Goal: Information Seeking & Learning: Learn about a topic

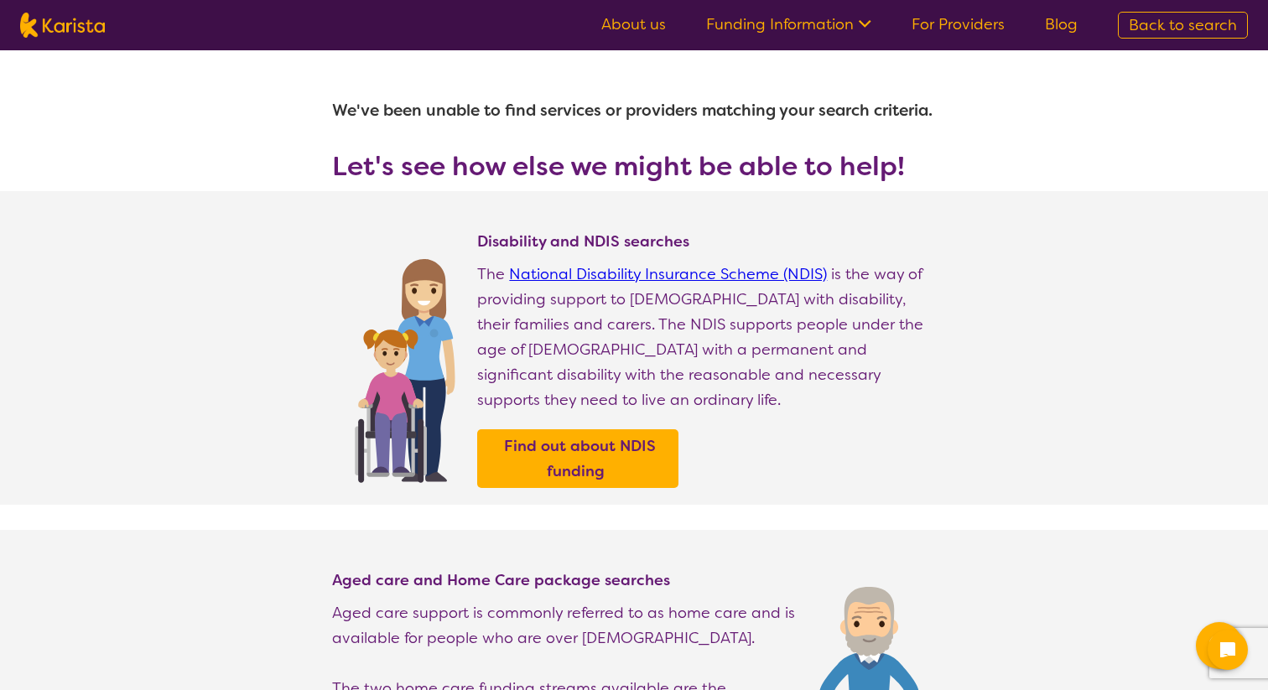
select select "Allied Health Assistant"
select select "CH"
select select "HCP"
click at [55, 23] on img at bounding box center [62, 25] width 85 height 25
select select "Allied Health Assistant"
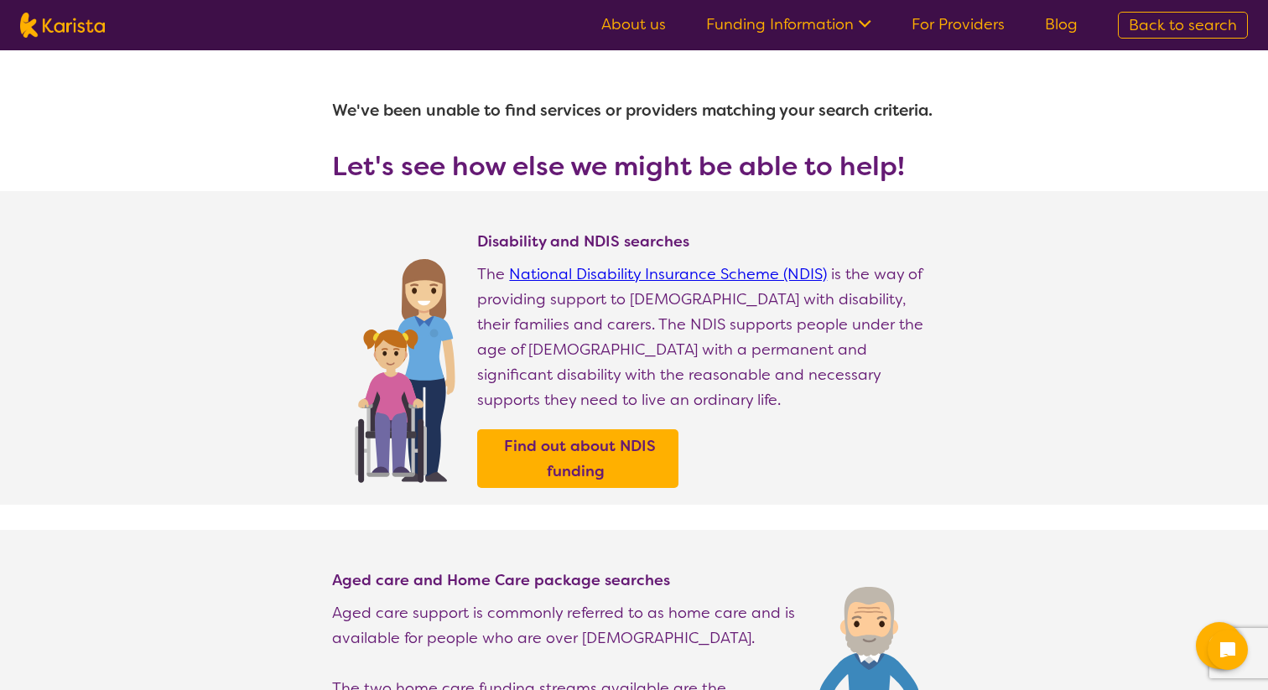
select select "CH"
select select "HCP"
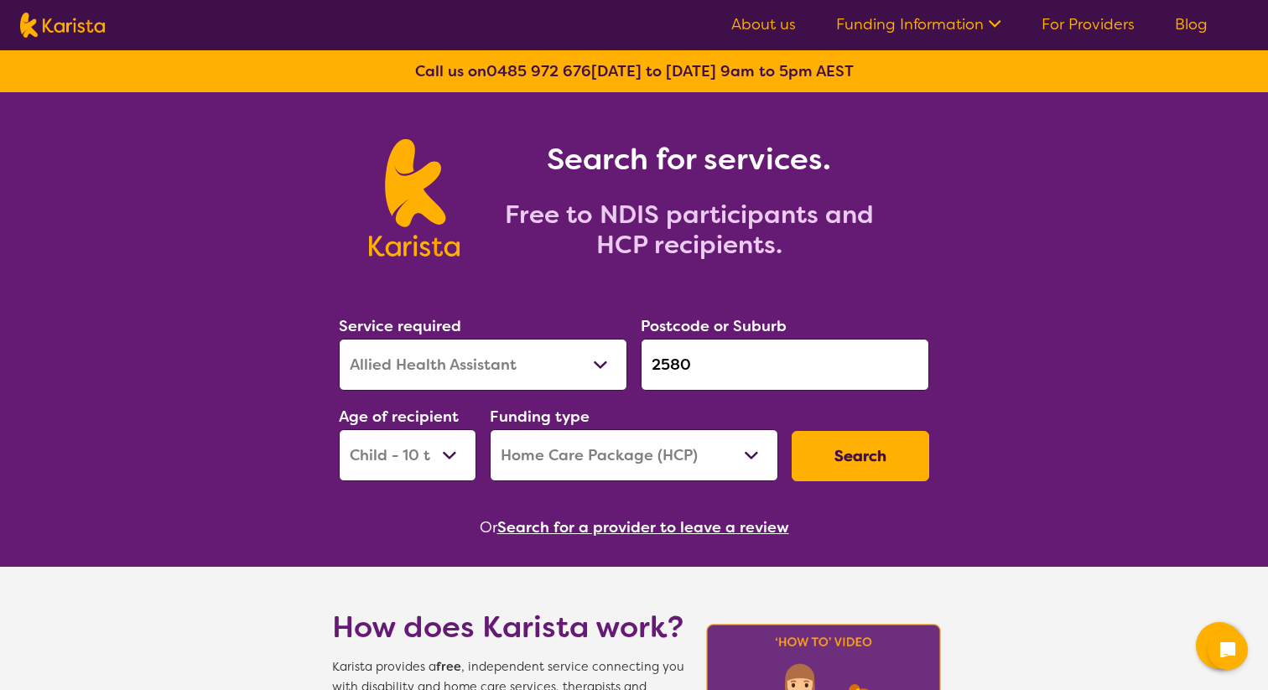
click at [859, 462] on button "Search" at bounding box center [861, 456] width 138 height 50
select select "Allied Health Assistant"
select select "CH"
select select "HCP"
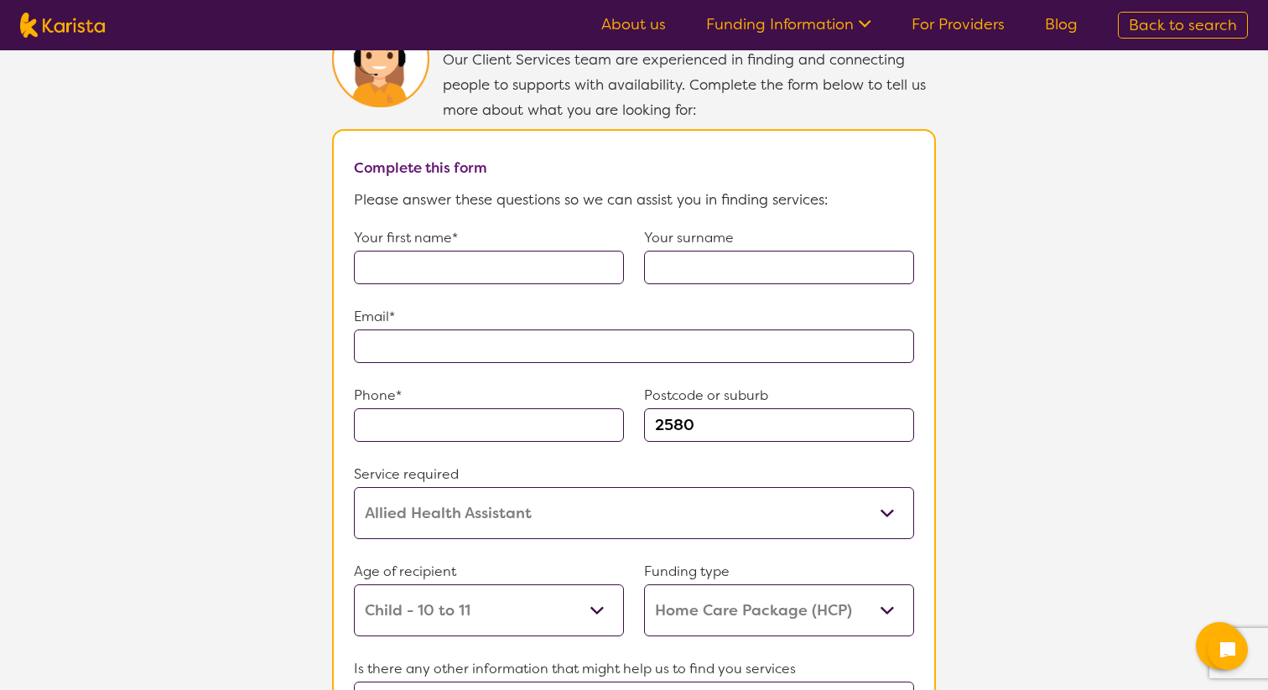
scroll to position [1134, 0]
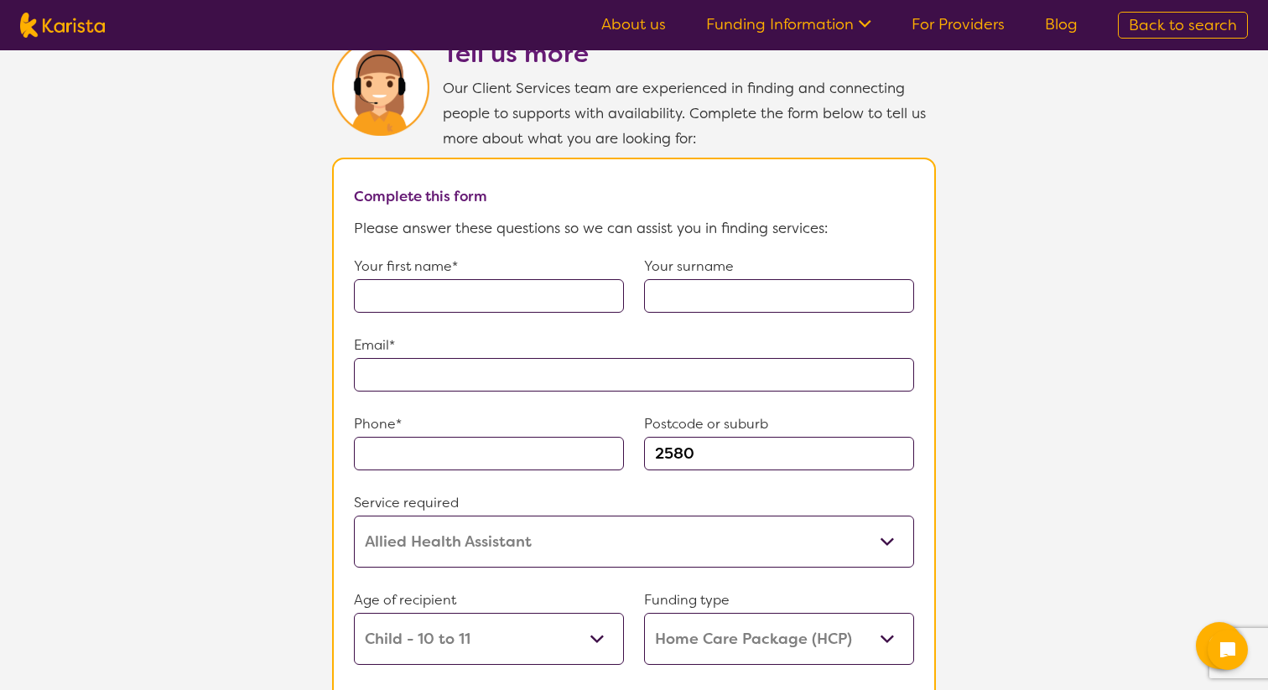
click at [569, 287] on input "text" at bounding box center [489, 296] width 270 height 34
type input "Joel"
type input "Sajan"
type input "**********"
click at [535, 441] on input "text" at bounding box center [489, 454] width 270 height 34
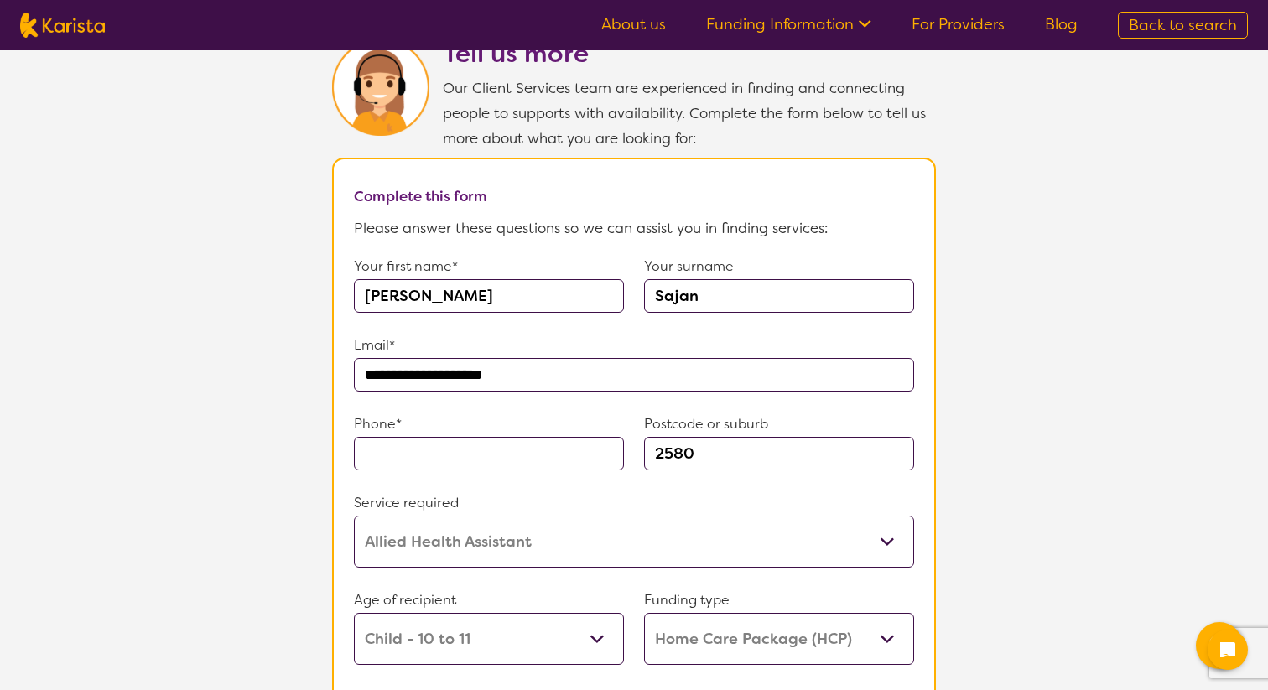
type input "0552176782"
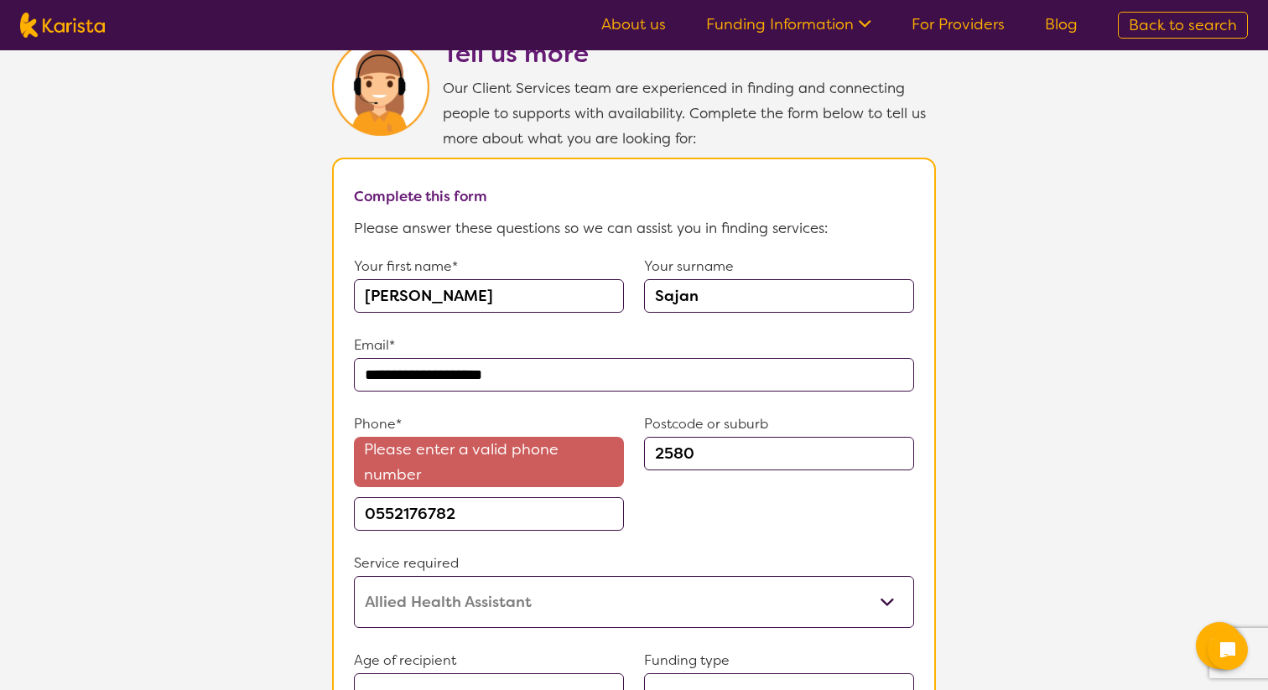
click at [439, 363] on input "**********" at bounding box center [634, 375] width 560 height 34
type input "**********"
click at [462, 507] on input "0552176782" at bounding box center [489, 514] width 270 height 34
click at [654, 509] on div "Postcode or suburb 2580" at bounding box center [779, 471] width 270 height 119
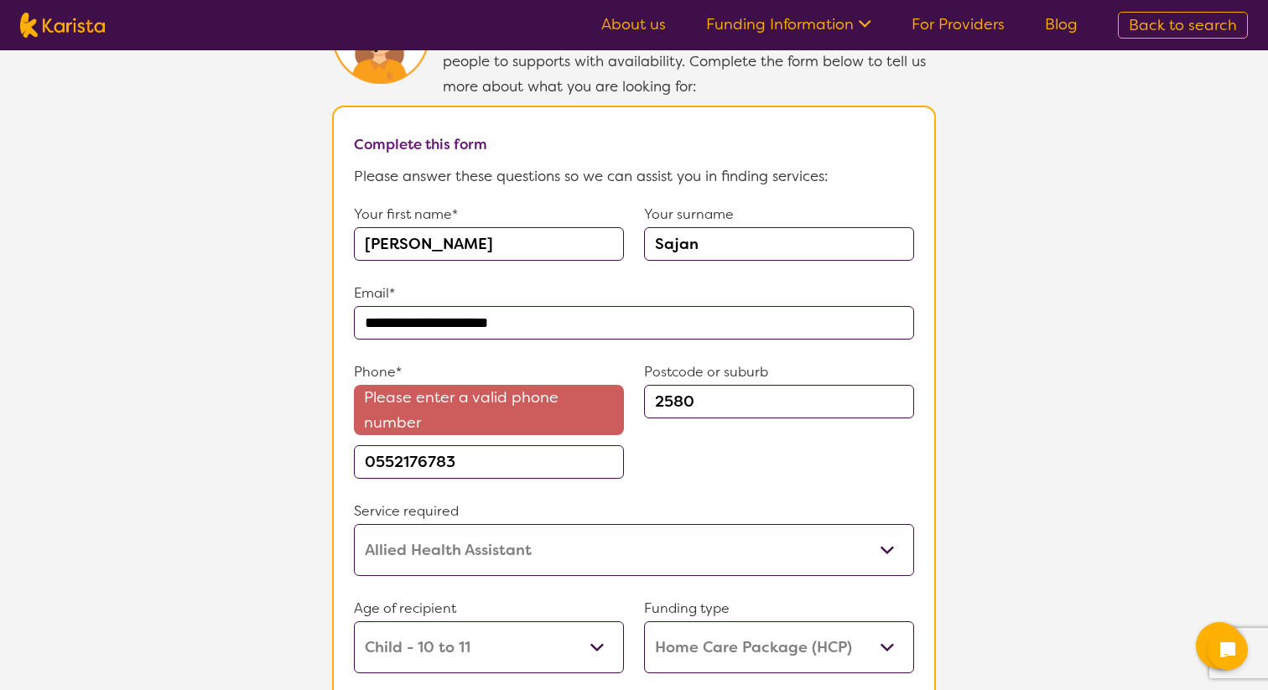
scroll to position [1188, 0]
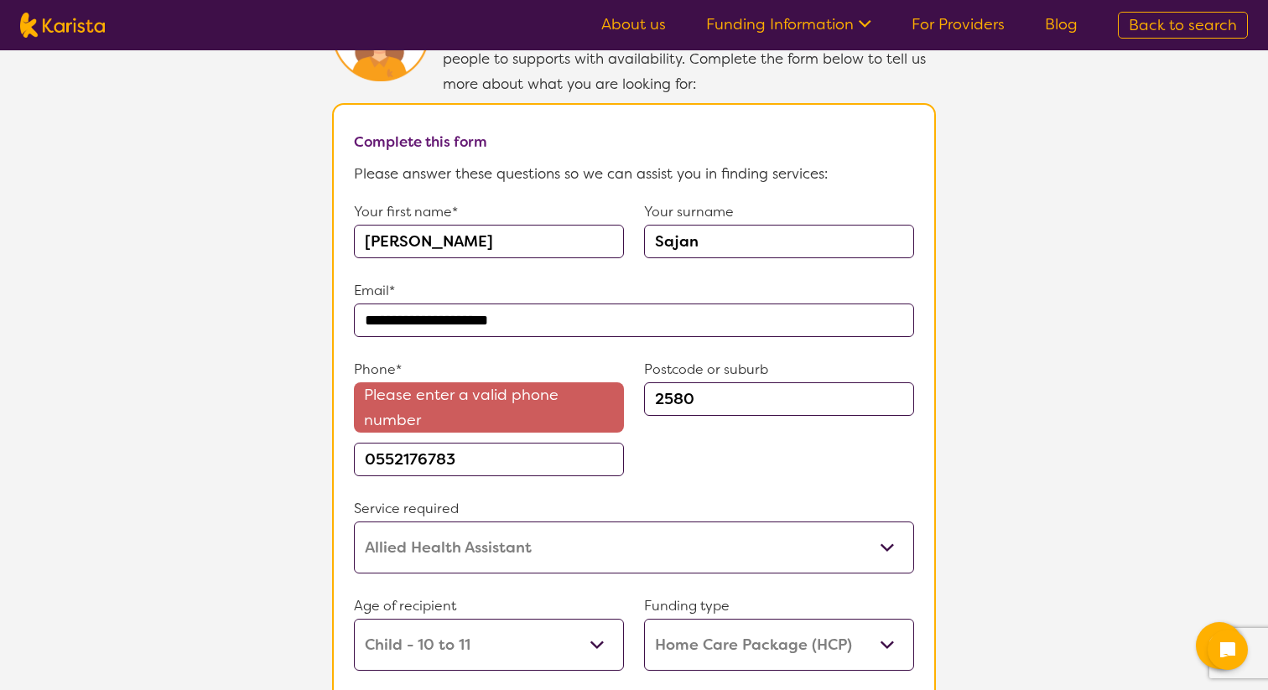
click at [581, 456] on input "0552176783" at bounding box center [489, 460] width 270 height 34
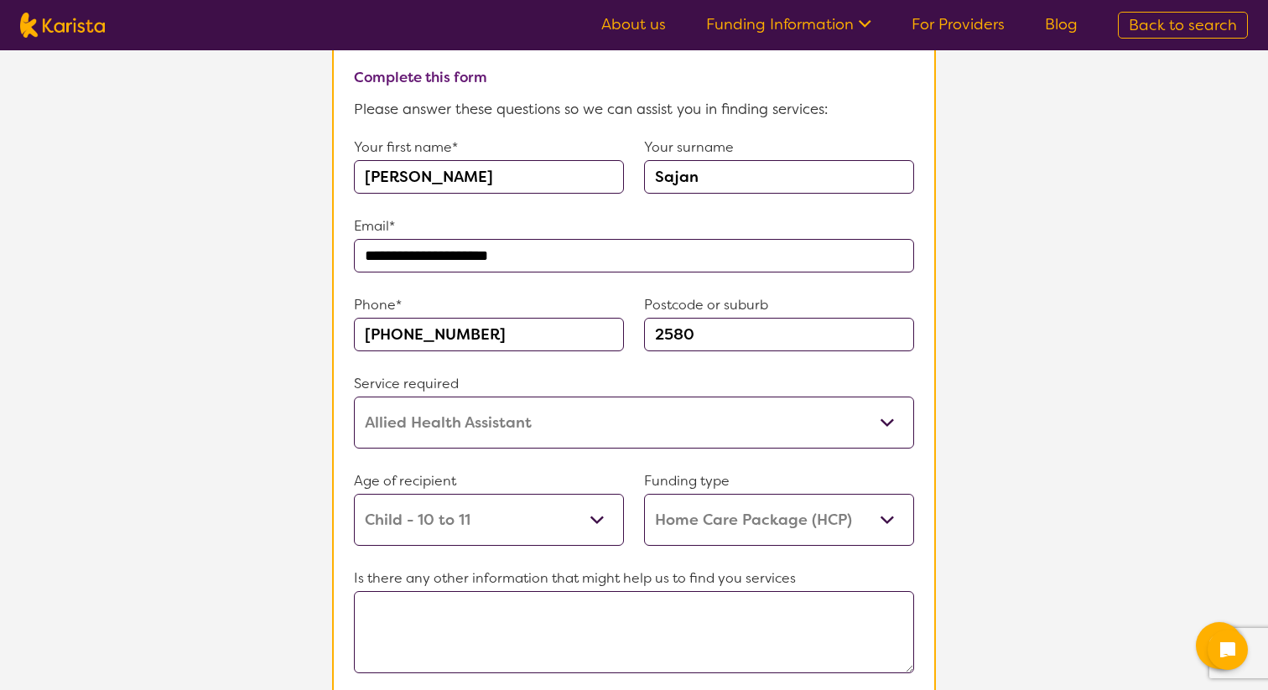
scroll to position [1257, 0]
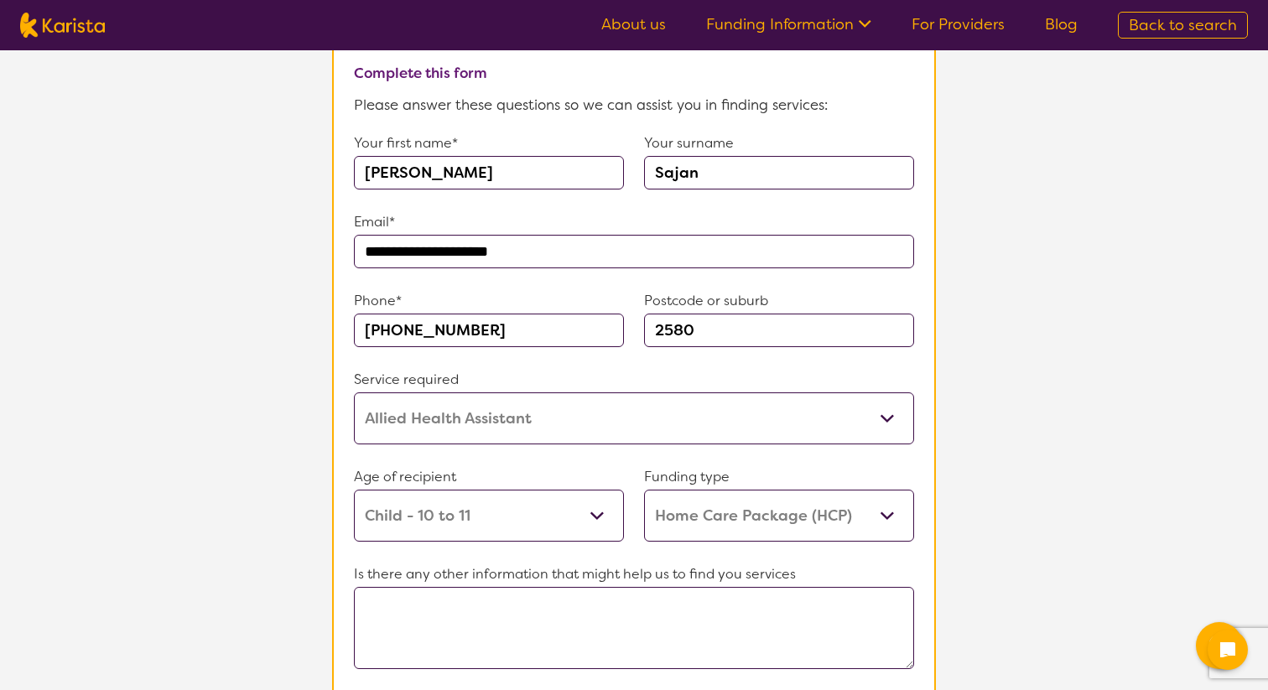
type input "+971552176783"
click at [626, 424] on select "Allied Health Assistant Assessment (ADHD or Autism) Behaviour support Counselli…" at bounding box center [634, 418] width 560 height 52
select select "Assessment ([MEDICAL_DATA] or [MEDICAL_DATA])"
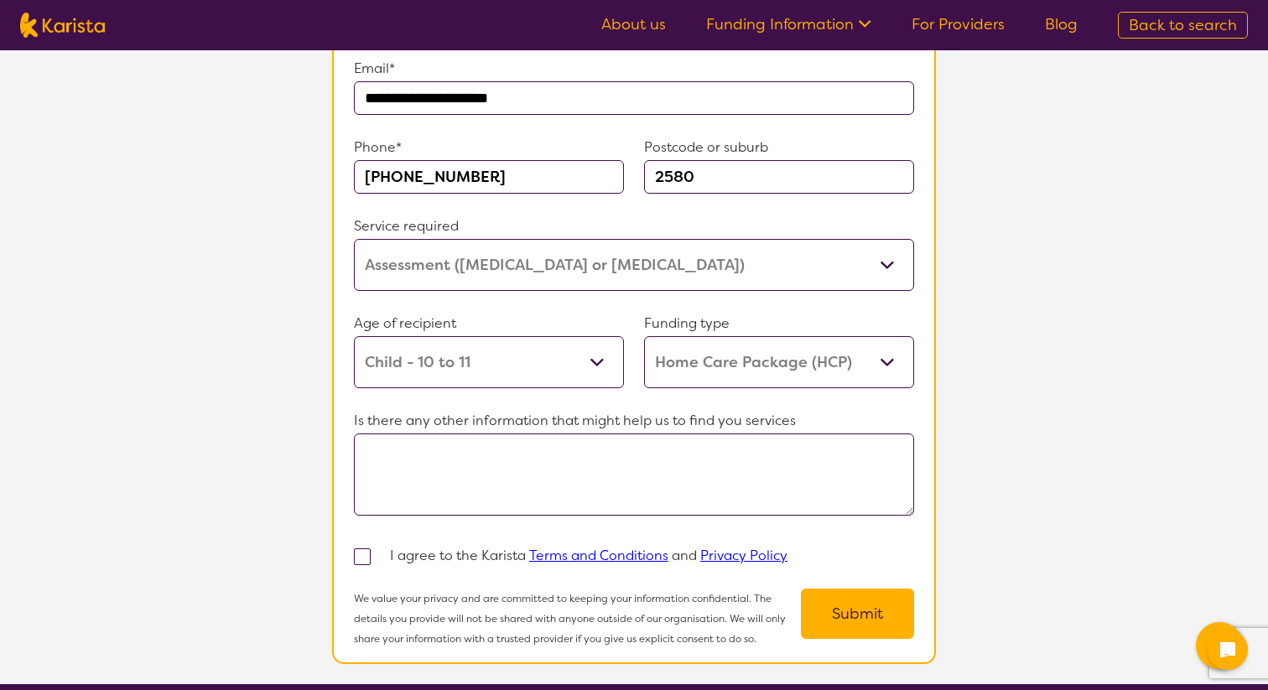
scroll to position [1412, 0]
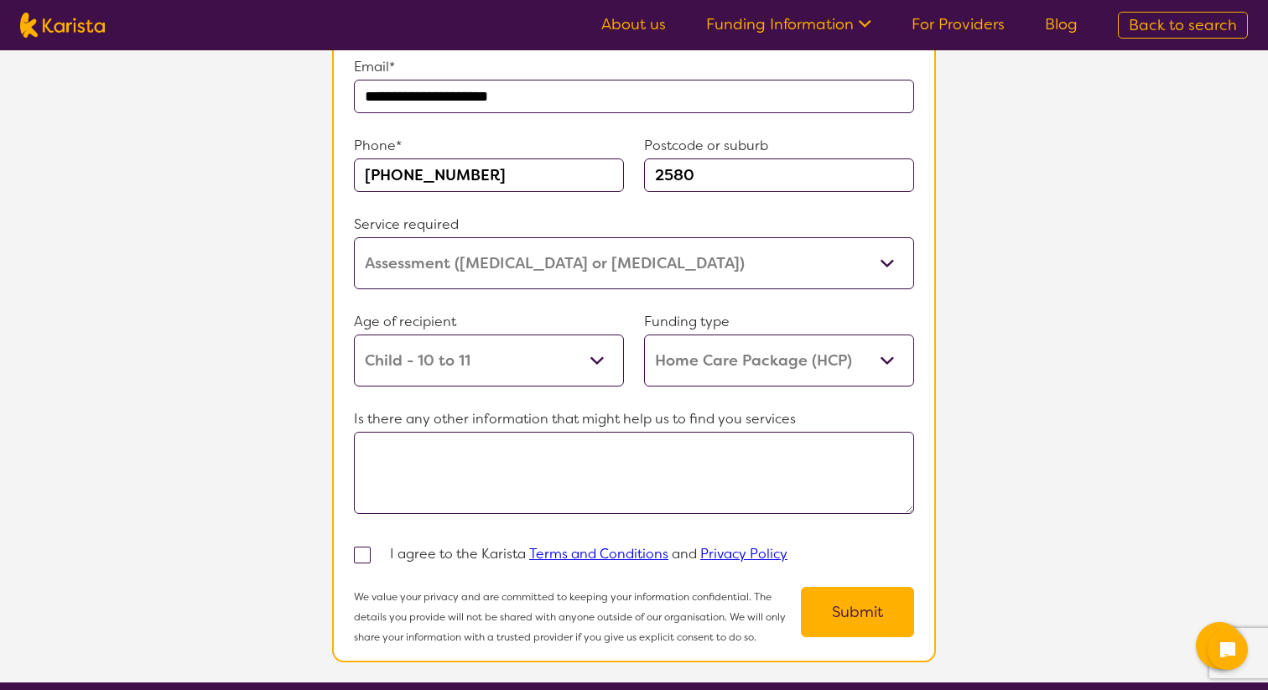
click at [624, 432] on textarea at bounding box center [634, 473] width 560 height 82
click at [358, 547] on span at bounding box center [362, 555] width 17 height 17
click at [379, 548] on input "checkbox" at bounding box center [384, 553] width 11 height 11
checkbox input "true"
click at [822, 601] on button "Submit" at bounding box center [857, 612] width 113 height 50
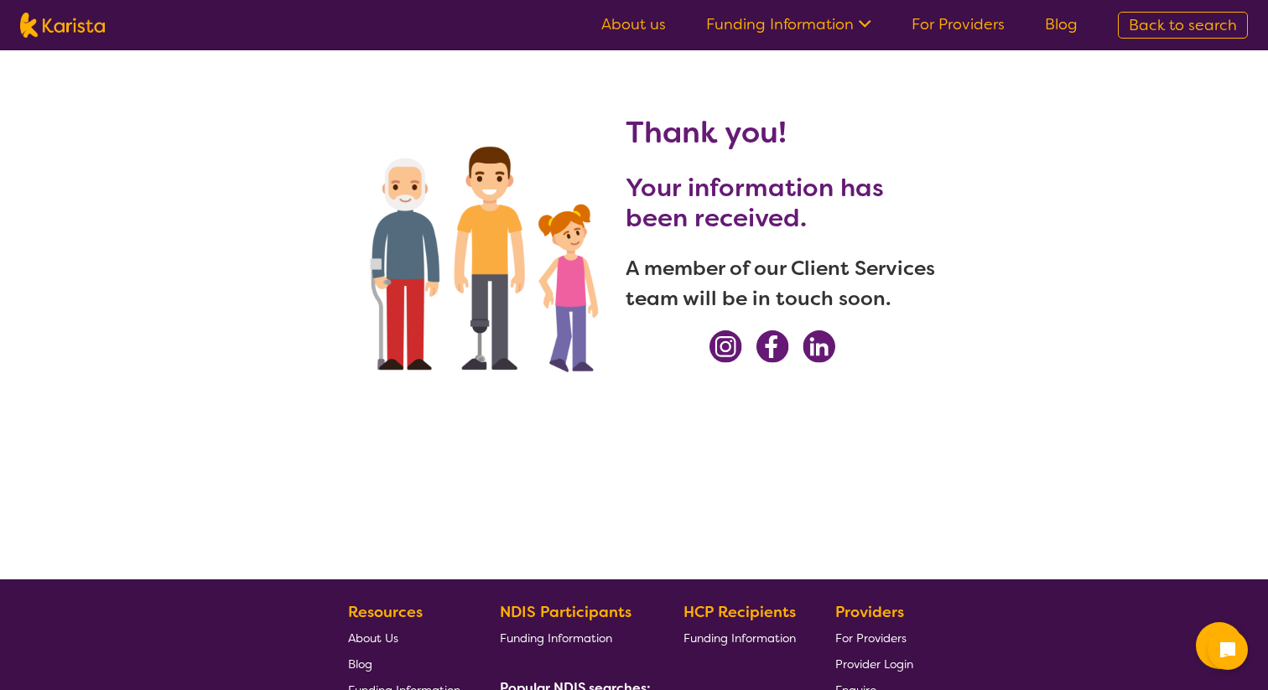
scroll to position [0, 0]
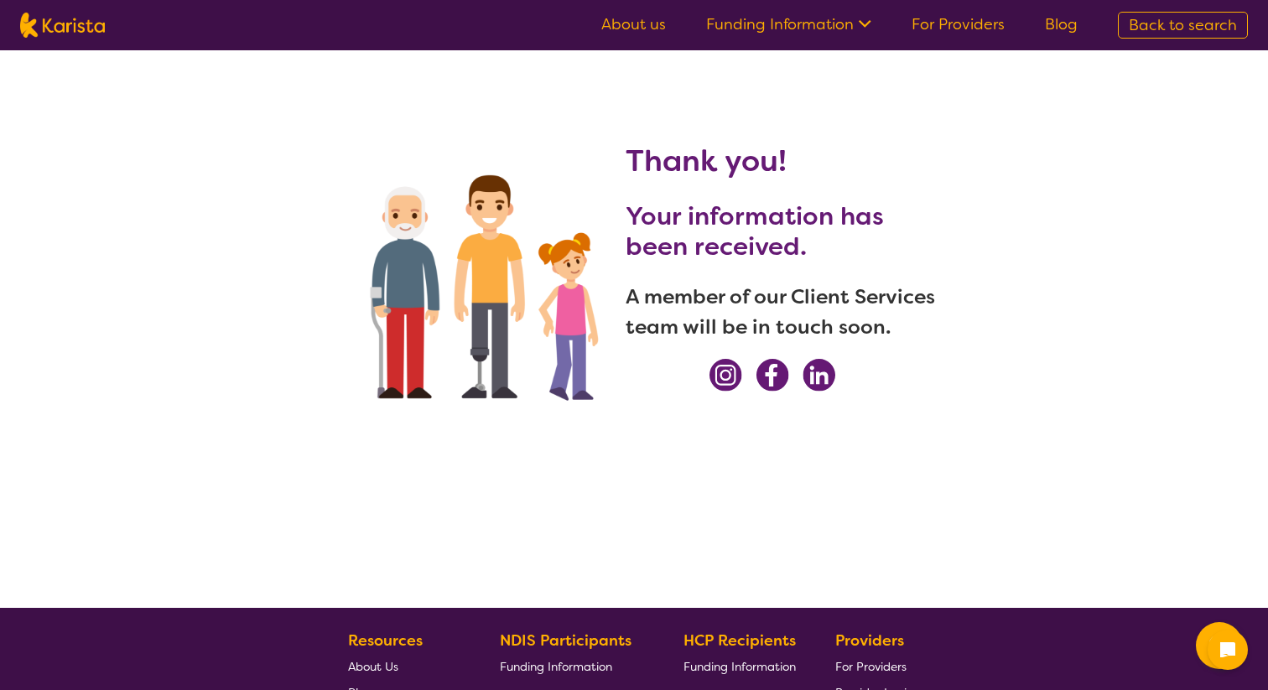
click at [785, 22] on link "Funding Information" at bounding box center [788, 24] width 165 height 20
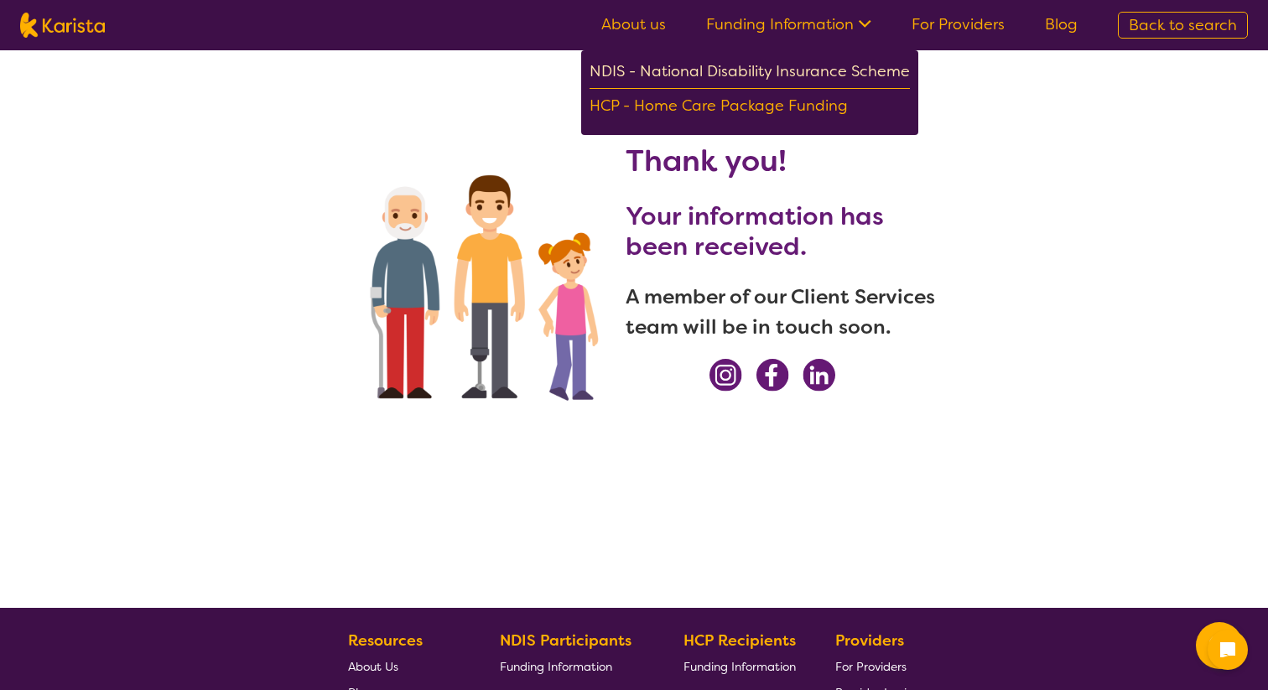
click at [756, 72] on div "NDIS - National Disability Insurance Scheme" at bounding box center [750, 74] width 320 height 30
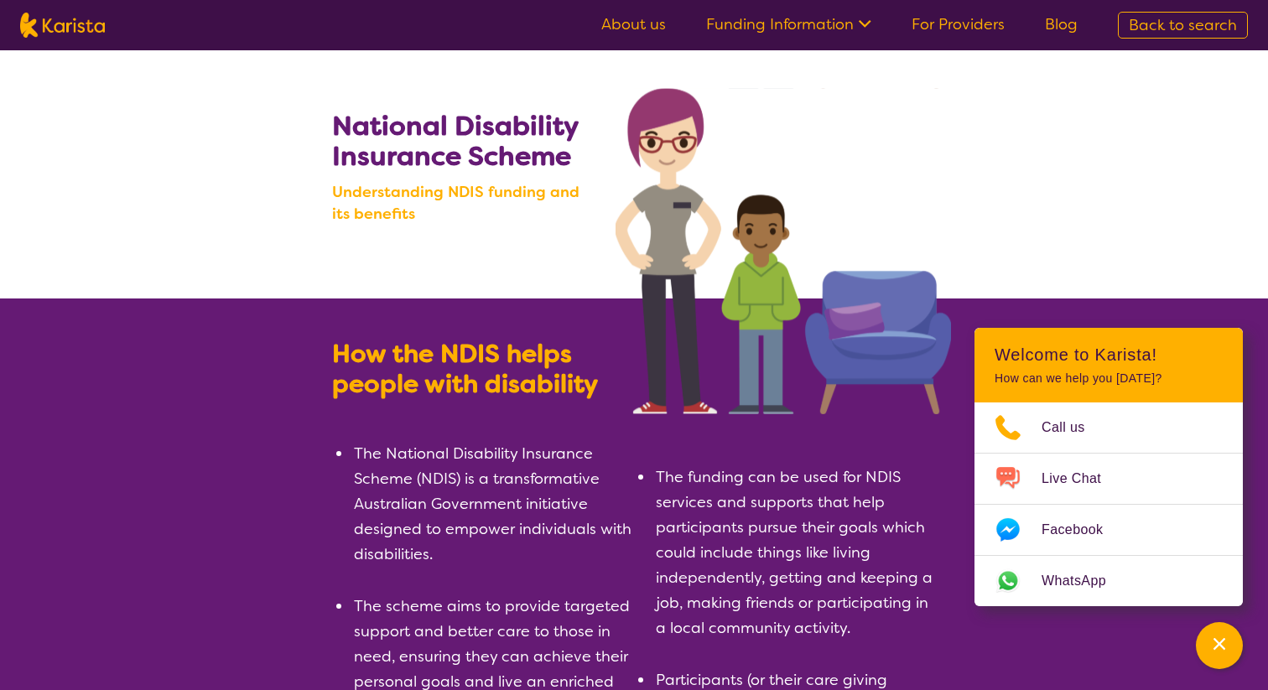
click at [70, 30] on img at bounding box center [62, 25] width 85 height 25
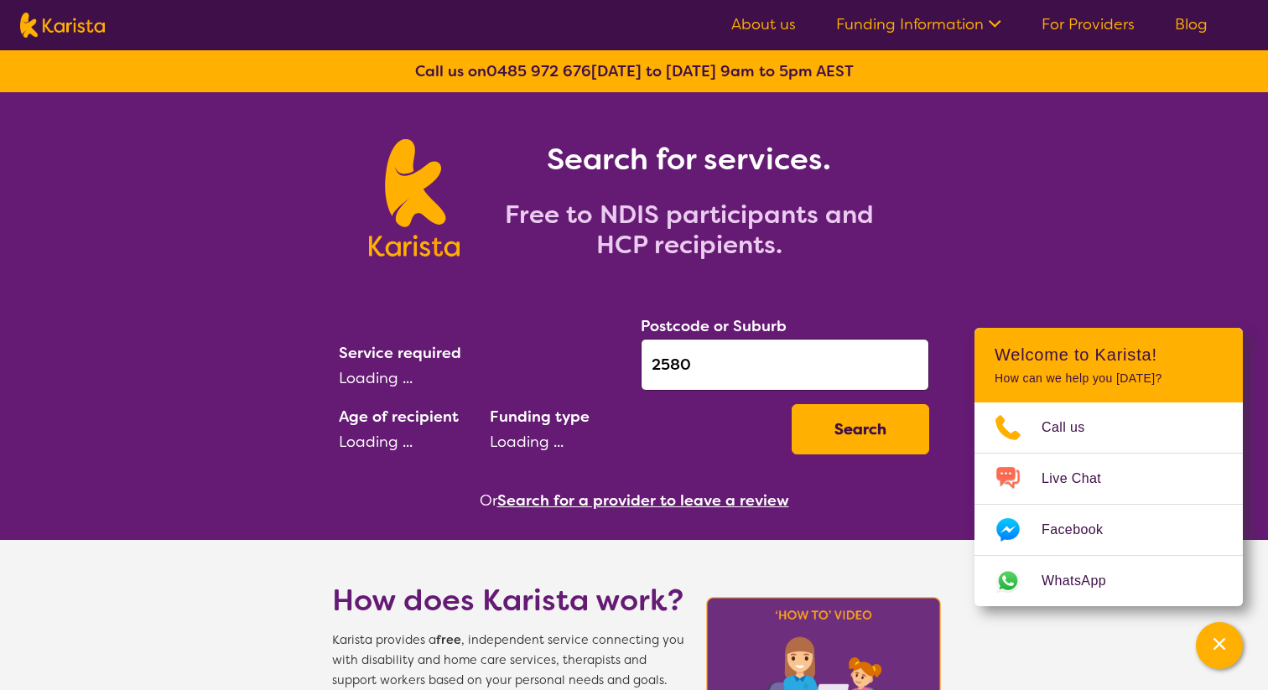
select select "Allied Health Assistant"
select select "CH"
select select "HCP"
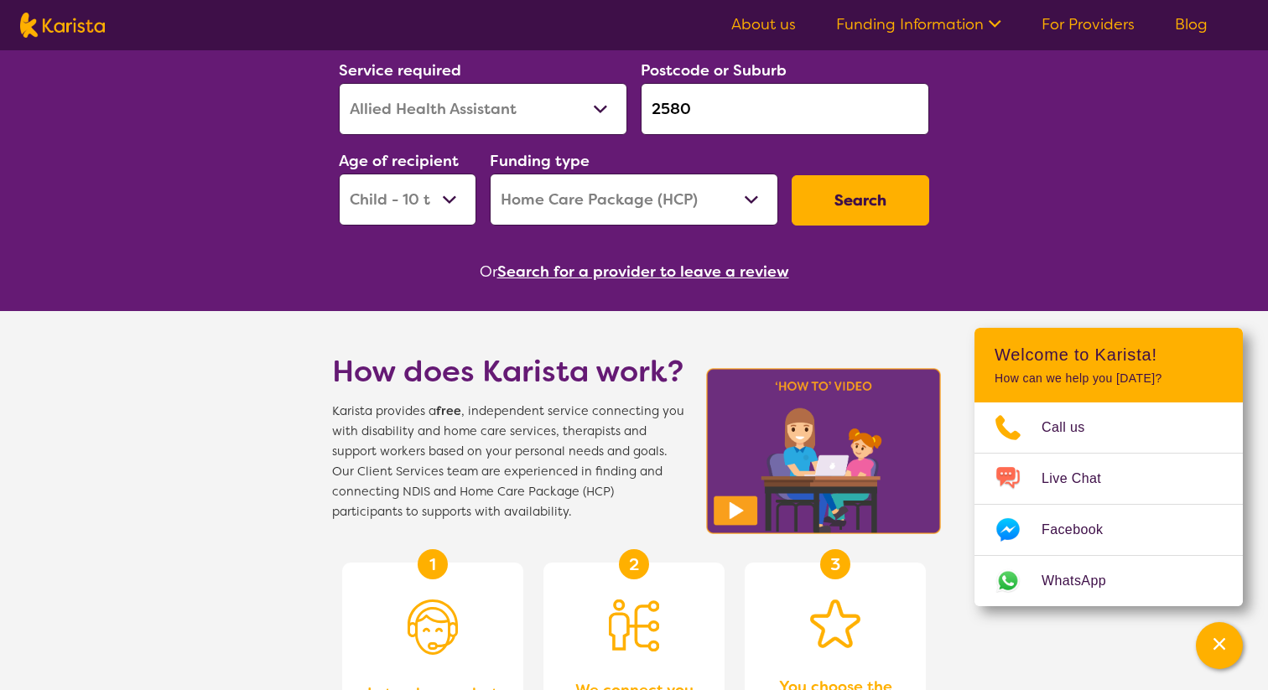
scroll to position [252, 0]
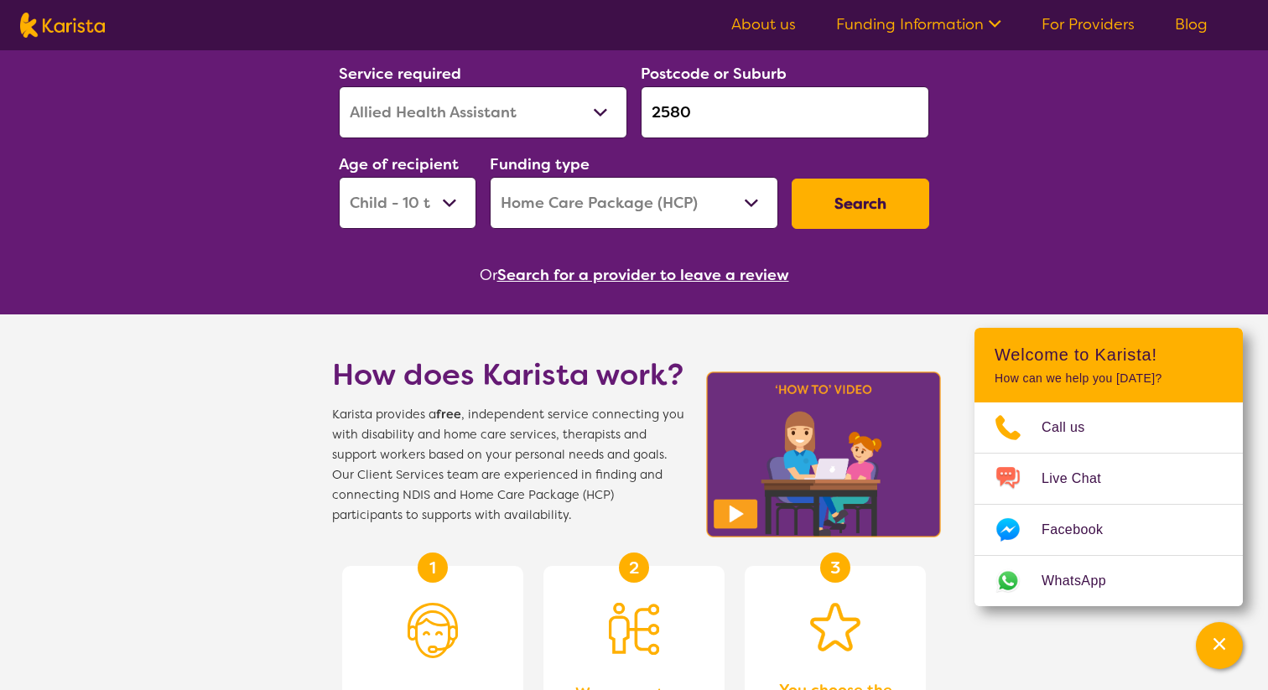
click at [669, 273] on button "Search for a provider to leave a review" at bounding box center [643, 274] width 292 height 25
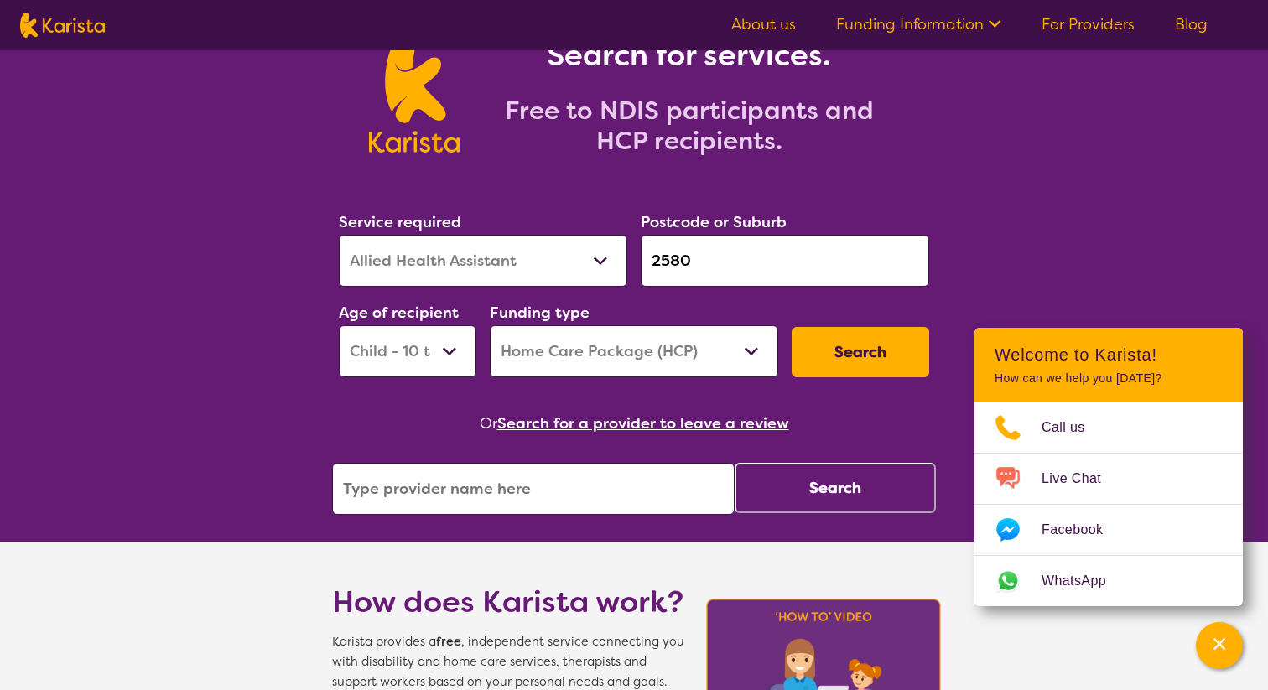
scroll to position [101, 0]
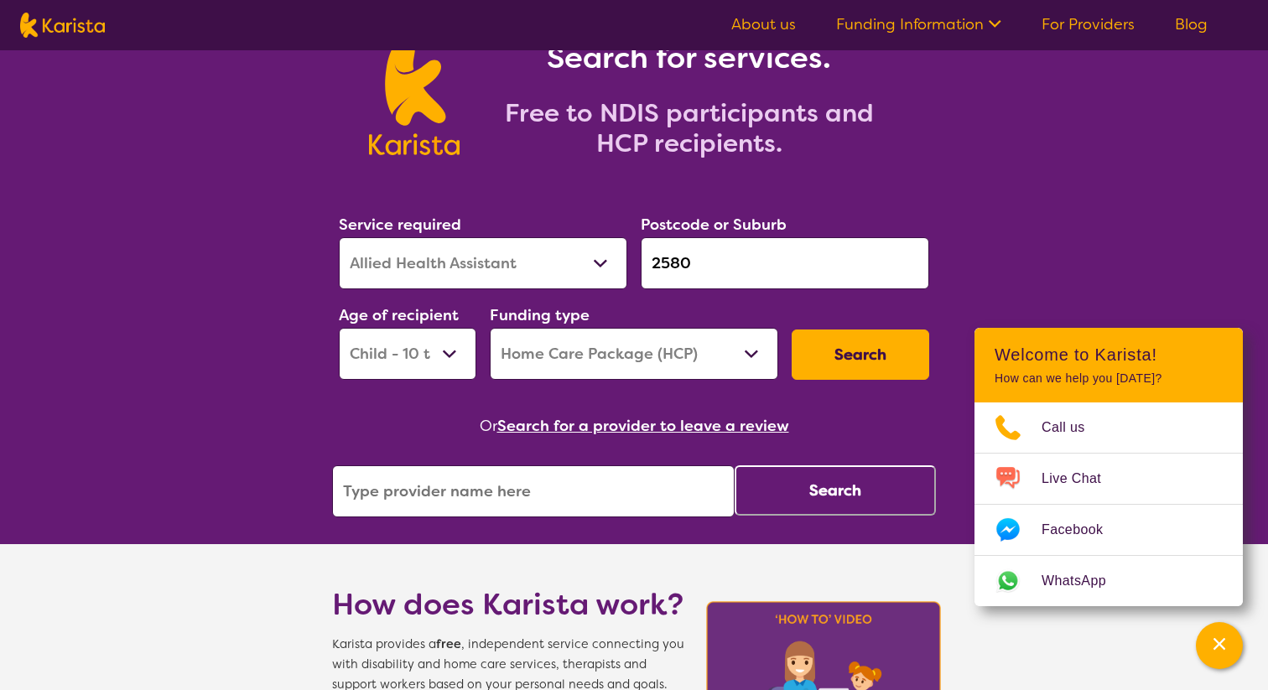
click at [860, 354] on button "Search" at bounding box center [861, 355] width 138 height 50
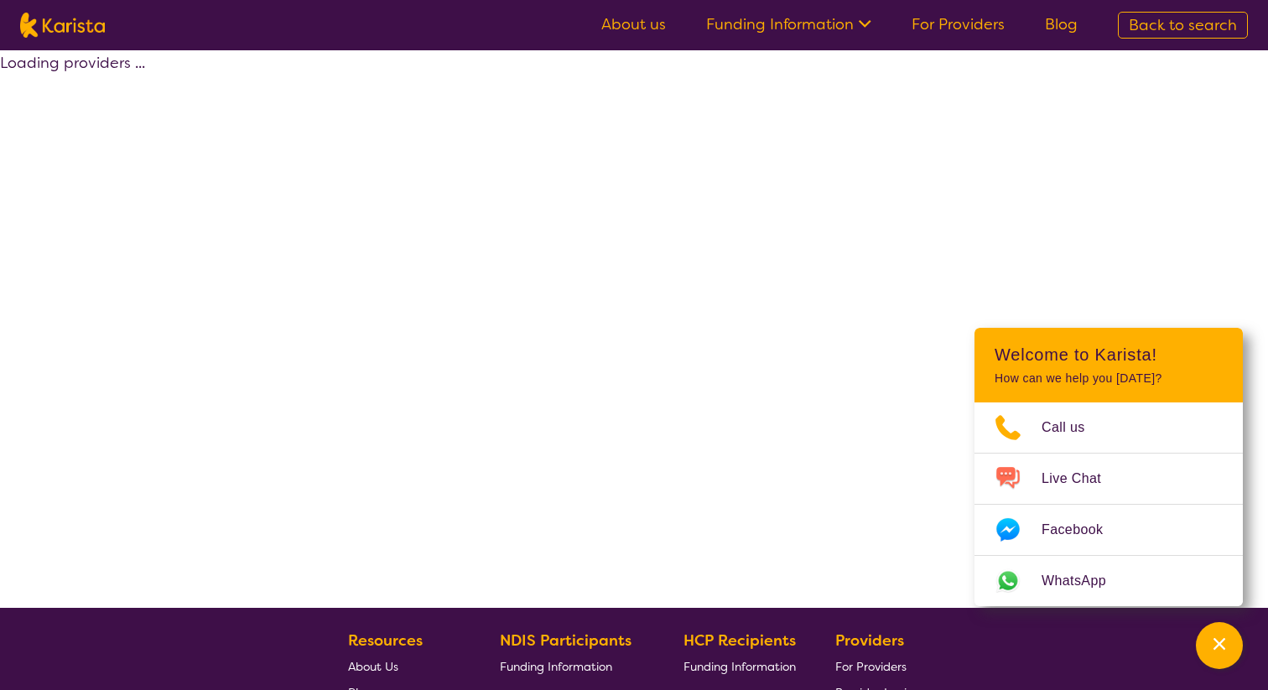
select select "Allied Health Assistant"
select select "CH"
select select "HCP"
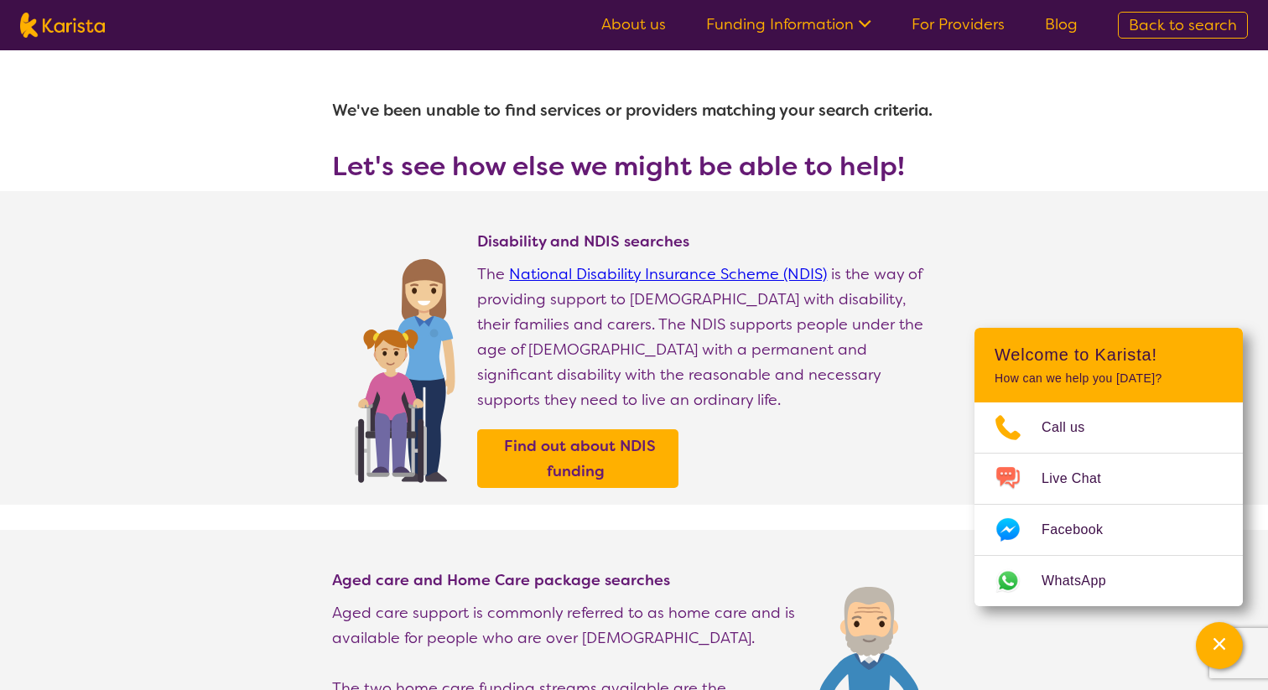
scroll to position [101, 0]
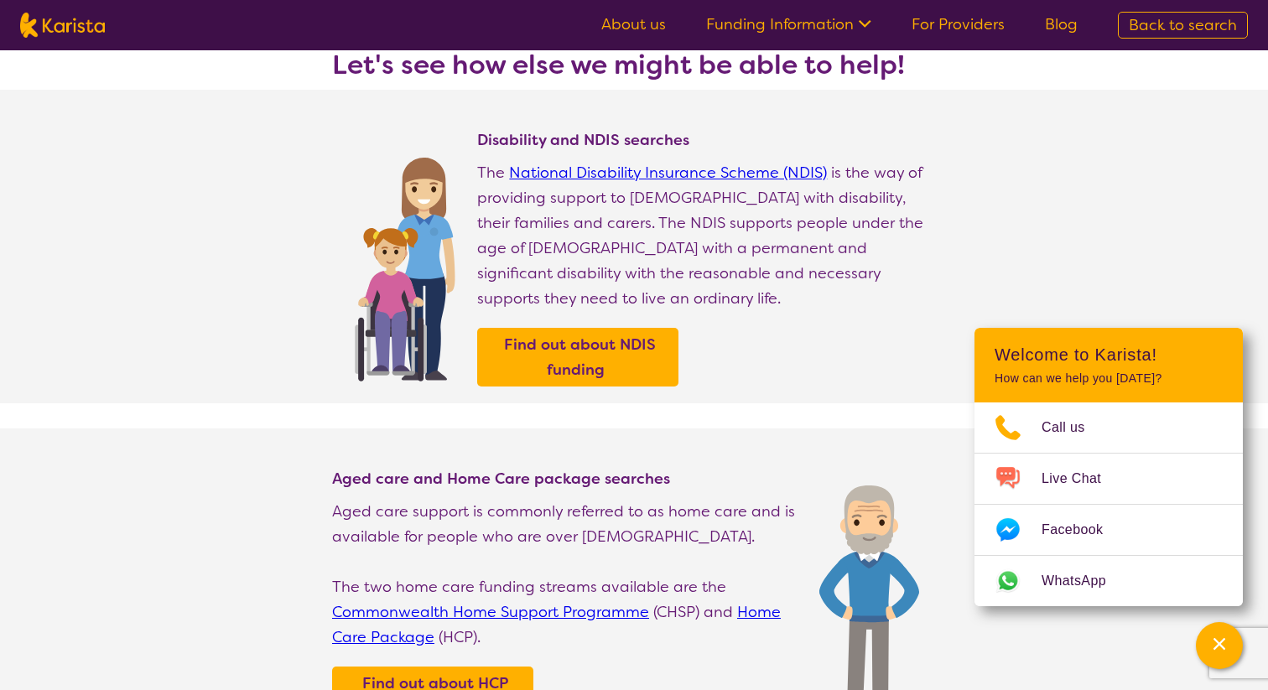
select select "Allied Health Assistant"
select select "CH"
select select "HCP"
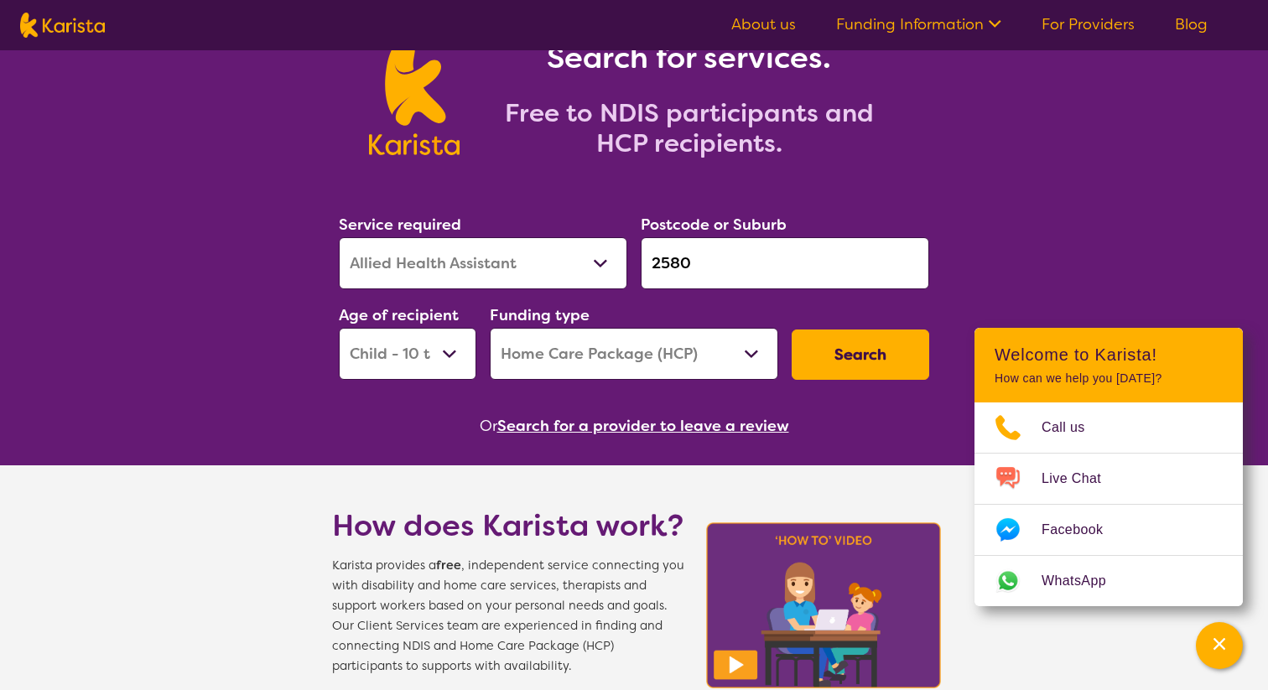
click at [820, 352] on button "Search" at bounding box center [861, 355] width 138 height 50
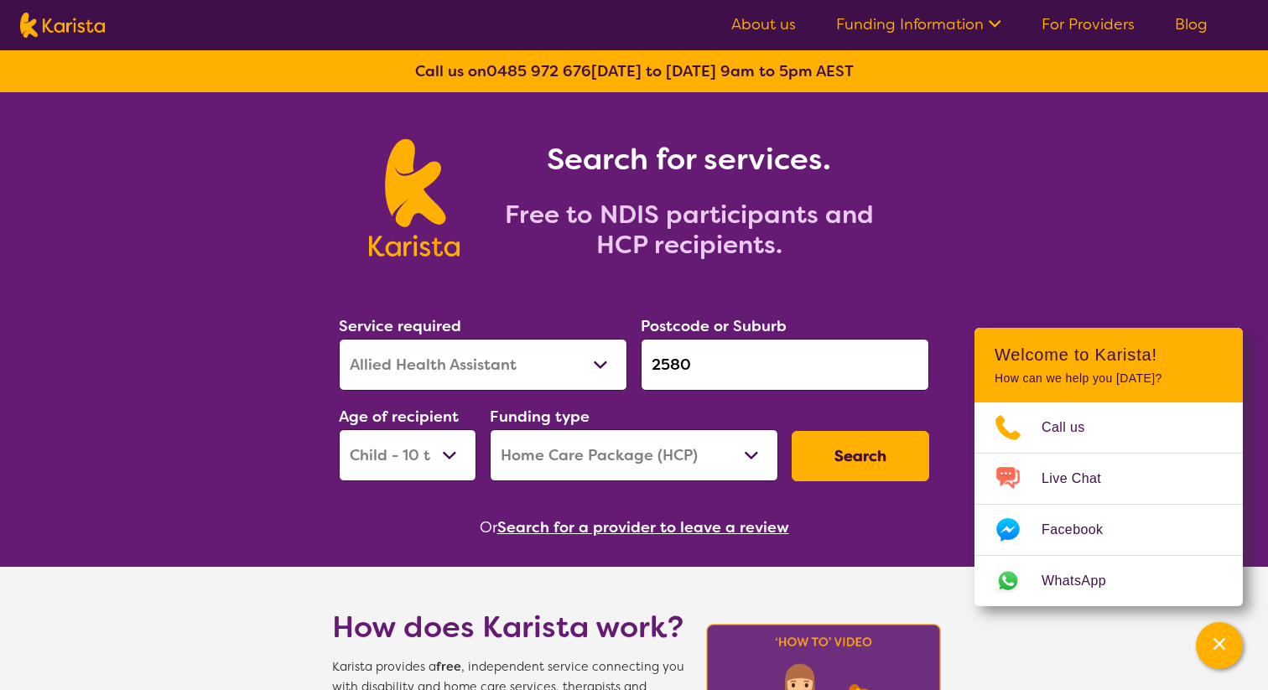
select select "Allied Health Assistant"
select select "CH"
select select "HCP"
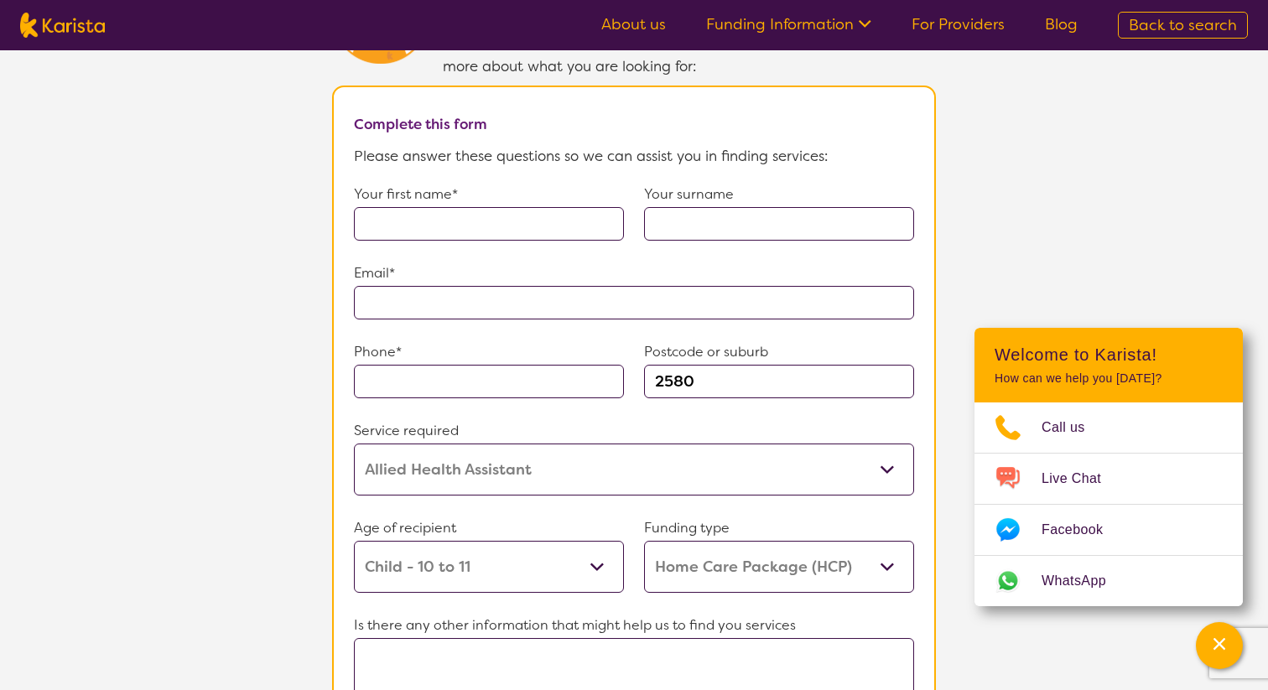
scroll to position [1208, 0]
click at [705, 367] on input "2580" at bounding box center [779, 380] width 270 height 34
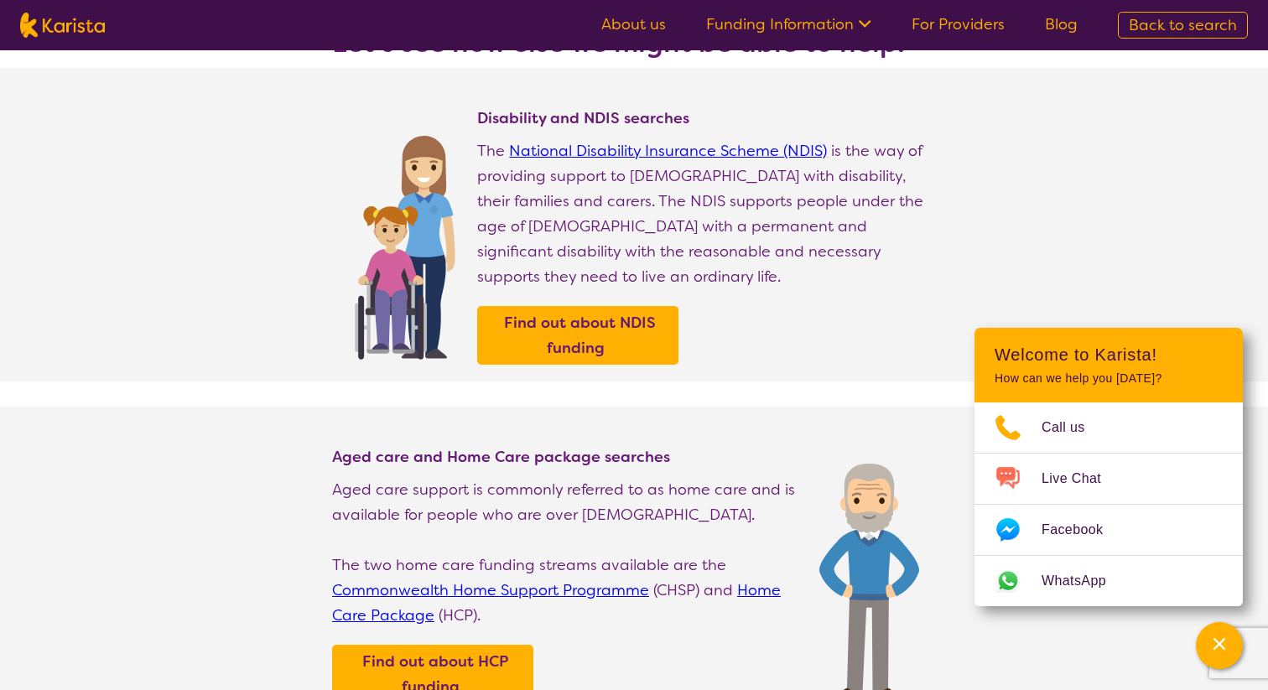
scroll to position [0, 0]
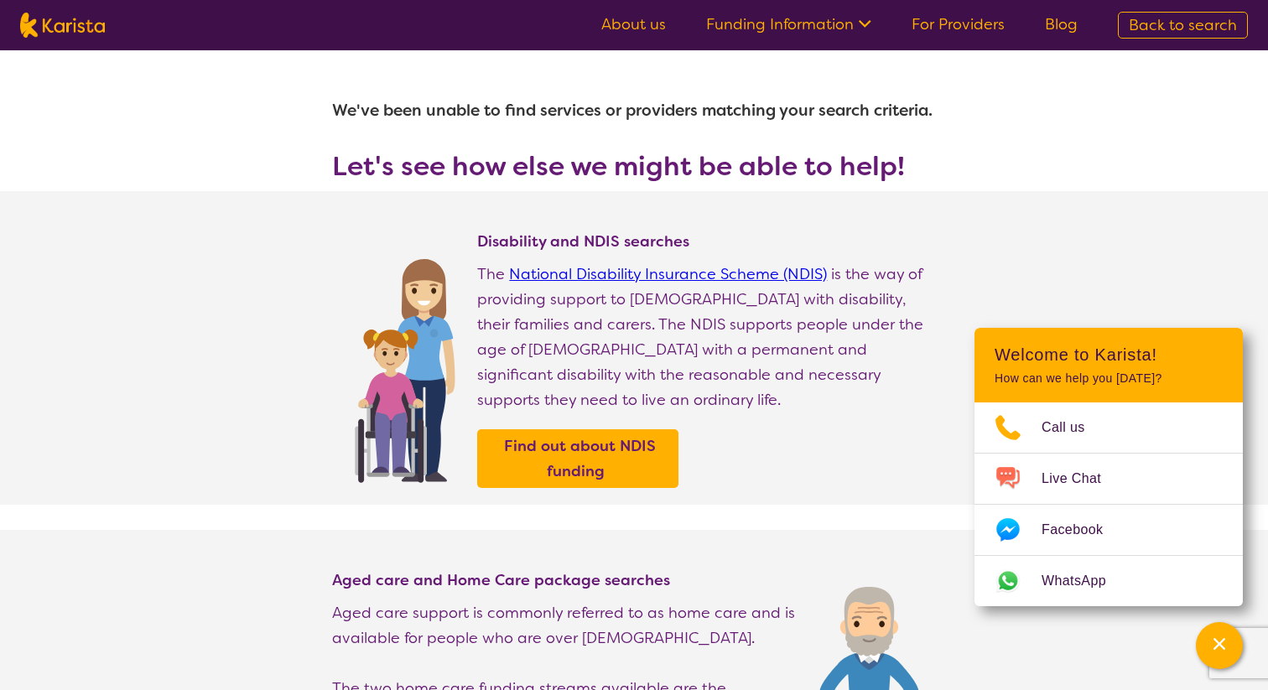
click at [42, 39] on nav "About us Funding Information NDIS - National Disability Insurance Scheme HCP - …" at bounding box center [634, 25] width 1268 height 50
click at [60, 31] on img at bounding box center [62, 25] width 85 height 25
select select "Allied Health Assistant"
select select "CH"
select select "HCP"
